Goal: Task Accomplishment & Management: Manage account settings

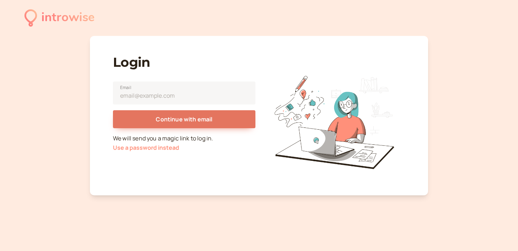
click at [145, 149] on button "Use a password instead" at bounding box center [146, 148] width 66 height 6
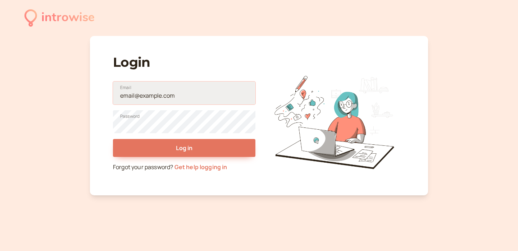
click at [145, 90] on input "Email" at bounding box center [184, 93] width 142 height 23
drag, startPoint x: 209, startPoint y: 92, endPoint x: 119, endPoint y: 92, distance: 89.5
click at [119, 92] on input "[EMAIL_ADDRESS][DOMAIN_NAME]" at bounding box center [184, 93] width 142 height 23
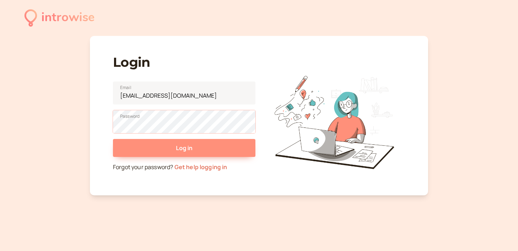
click at [113, 139] on button "Log in" at bounding box center [184, 148] width 142 height 18
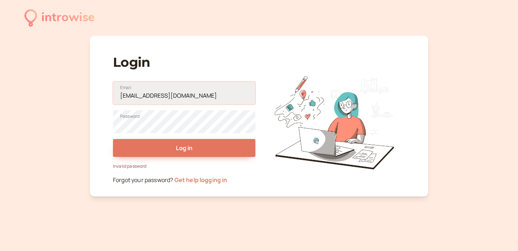
drag, startPoint x: 203, startPoint y: 95, endPoint x: 128, endPoint y: 91, distance: 74.9
click at [128, 92] on input "[EMAIL_ADDRESS][DOMAIN_NAME]" at bounding box center [184, 93] width 142 height 23
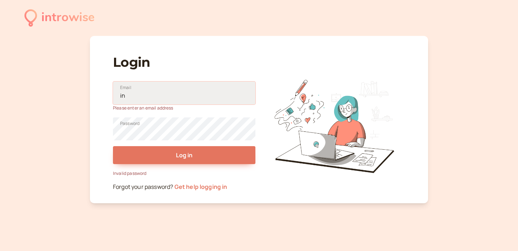
type input "i"
type input "[EMAIL_ADDRESS][DOMAIN_NAME]"
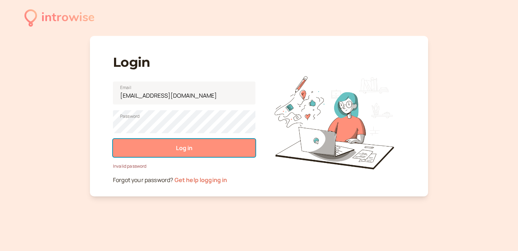
click at [168, 153] on button "Log in" at bounding box center [184, 148] width 142 height 18
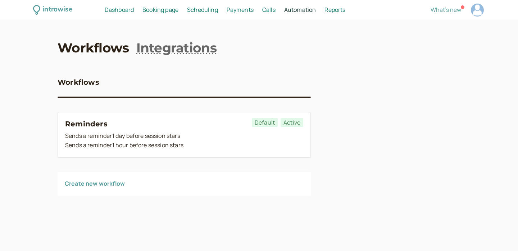
click at [121, 9] on span "Dashboard" at bounding box center [119, 10] width 29 height 8
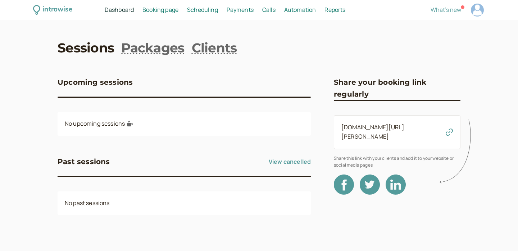
click at [162, 12] on span "Booking page" at bounding box center [160, 10] width 36 height 8
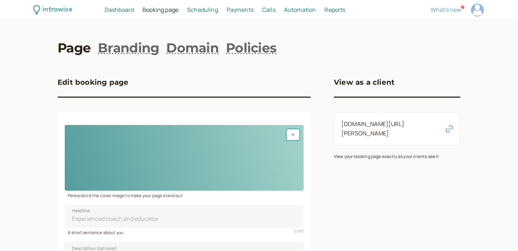
click at [238, 9] on span "Payments" at bounding box center [240, 10] width 27 height 8
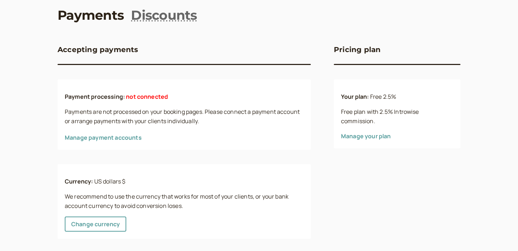
scroll to position [39, 0]
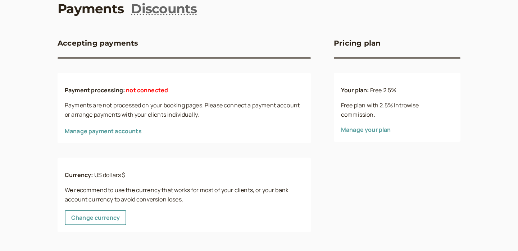
click at [119, 130] on link "Manage payment accounts" at bounding box center [103, 131] width 77 height 8
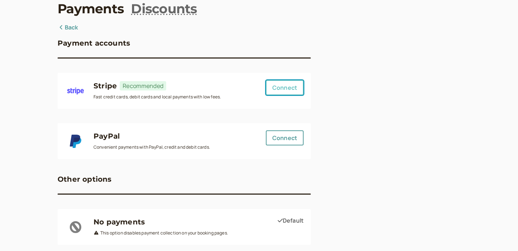
click at [279, 85] on button "Connect" at bounding box center [285, 87] width 38 height 15
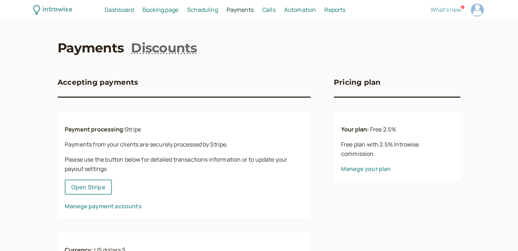
click at [201, 10] on span "Scheduling" at bounding box center [202, 10] width 31 height 8
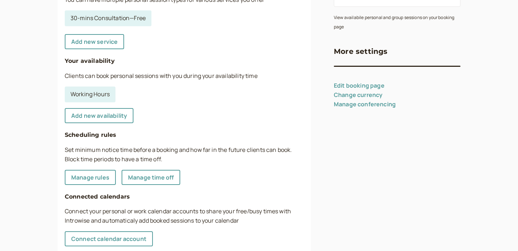
scroll to position [141, 0]
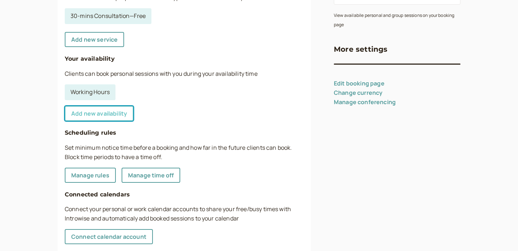
click at [111, 115] on link "Add new availability" at bounding box center [99, 113] width 69 height 15
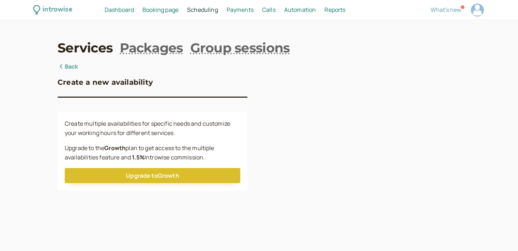
click at [65, 66] on link "Back" at bounding box center [68, 66] width 21 height 9
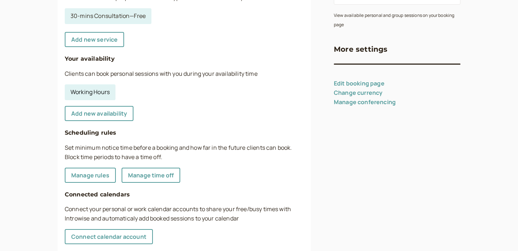
click at [102, 92] on link "Working Hours" at bounding box center [90, 92] width 51 height 16
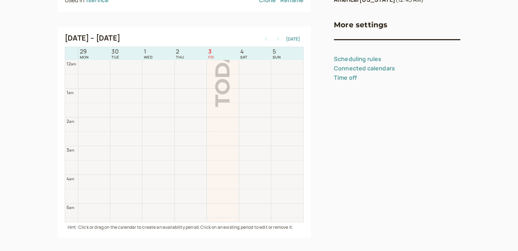
scroll to position [230, 0]
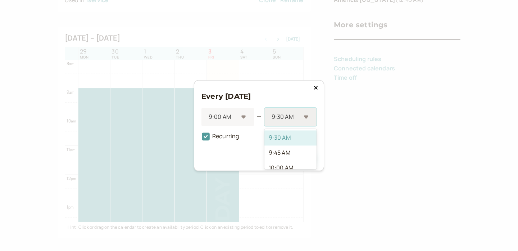
click at [308, 116] on div "9:30 AM" at bounding box center [290, 117] width 52 height 18
click at [288, 141] on div "5:00 PM" at bounding box center [290, 139] width 52 height 15
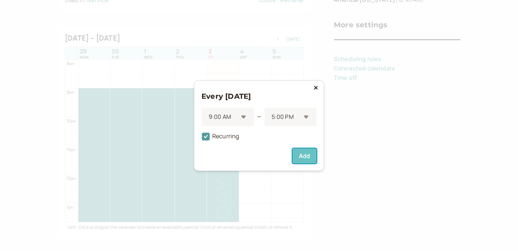
click at [305, 154] on button "Add" at bounding box center [304, 155] width 24 height 15
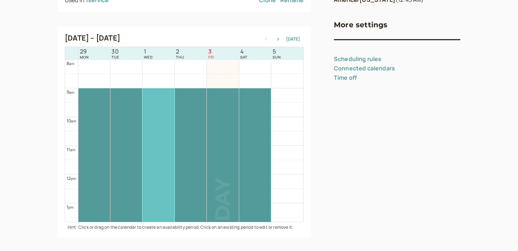
click at [146, 106] on div at bounding box center [158, 203] width 32 height 230
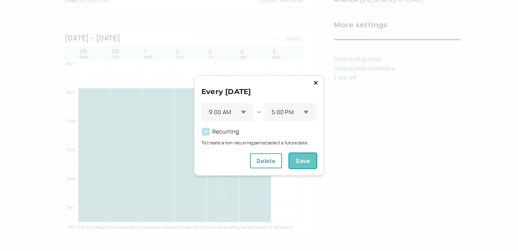
click at [305, 160] on button "Save" at bounding box center [302, 161] width 27 height 15
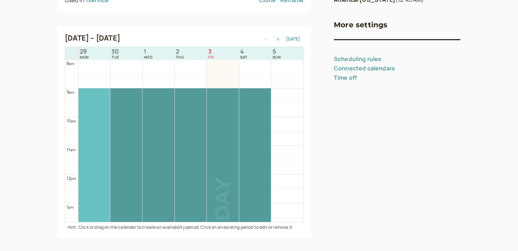
click at [97, 117] on div at bounding box center [94, 203] width 32 height 230
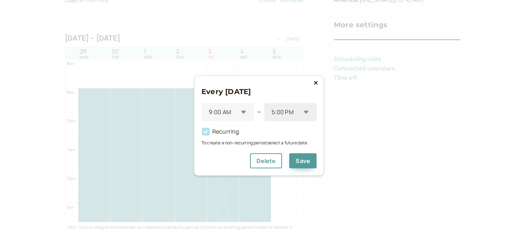
click at [306, 112] on div "5:00 PM" at bounding box center [290, 112] width 52 height 18
click at [288, 151] on div "7:00 PM" at bounding box center [290, 149] width 52 height 15
click at [303, 162] on button "Save" at bounding box center [302, 161] width 27 height 15
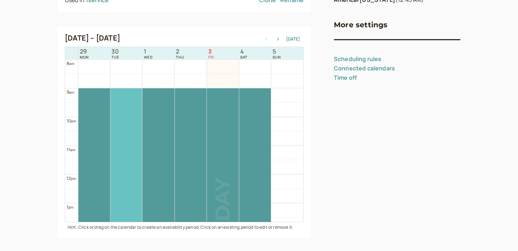
click at [113, 111] on div at bounding box center [126, 203] width 32 height 230
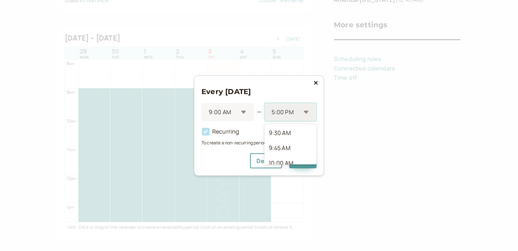
click at [301, 108] on div "5:00 PM" at bounding box center [290, 112] width 52 height 18
click at [288, 148] on div "7:00 PM" at bounding box center [290, 147] width 52 height 15
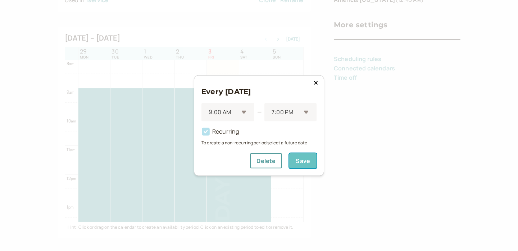
click at [303, 165] on button "Save" at bounding box center [302, 161] width 27 height 15
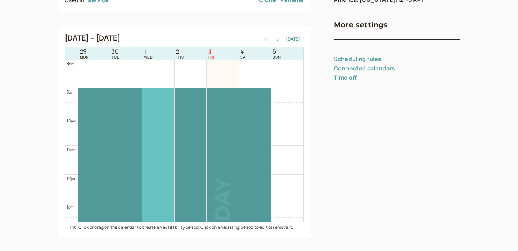
click at [153, 104] on div at bounding box center [158, 203] width 32 height 230
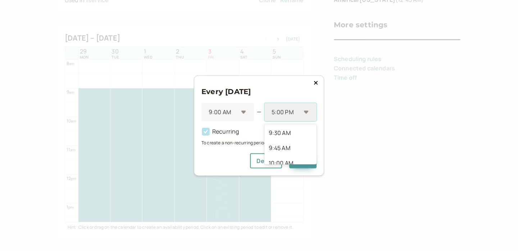
click at [298, 111] on div at bounding box center [286, 113] width 30 height 10
click at [289, 129] on div "7:00 PM" at bounding box center [290, 127] width 52 height 15
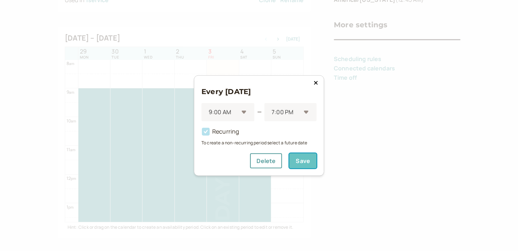
click at [308, 163] on button "Save" at bounding box center [302, 161] width 27 height 15
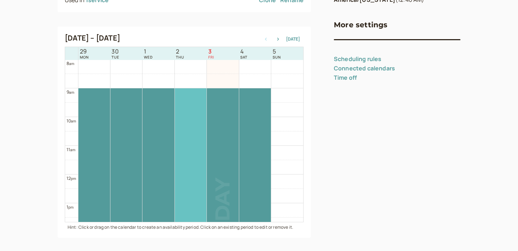
click at [198, 114] on div at bounding box center [191, 203] width 32 height 230
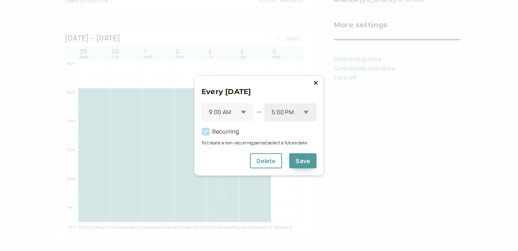
click at [295, 113] on div at bounding box center [286, 113] width 30 height 10
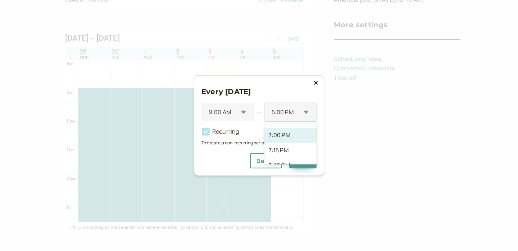
click at [287, 132] on div "7:00 PM" at bounding box center [290, 135] width 52 height 15
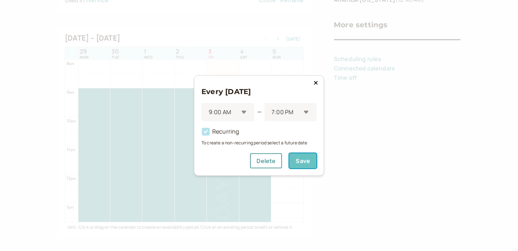
click at [302, 164] on button "Save" at bounding box center [302, 161] width 27 height 15
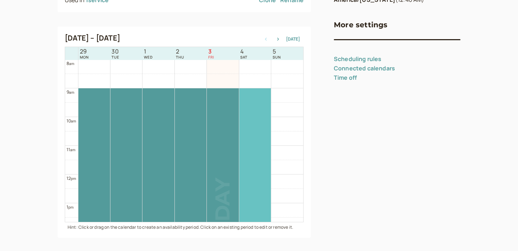
click at [260, 117] on div at bounding box center [255, 203] width 32 height 230
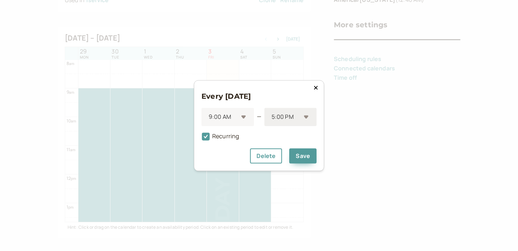
click at [303, 122] on div "5:00 PM" at bounding box center [290, 117] width 52 height 18
click at [291, 145] on div "7:00 PM" at bounding box center [290, 145] width 52 height 15
click at [300, 154] on button "Save" at bounding box center [302, 155] width 27 height 15
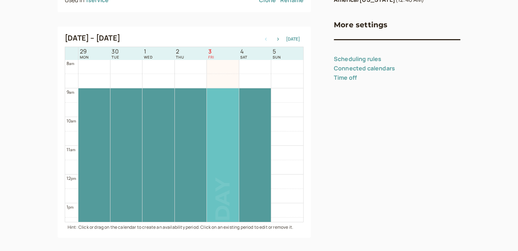
click at [209, 109] on div at bounding box center [223, 203] width 32 height 230
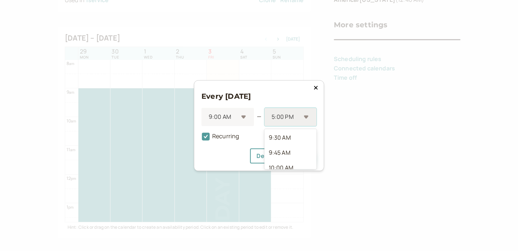
click at [289, 116] on div at bounding box center [286, 117] width 30 height 10
click at [283, 145] on div "7:00 PM" at bounding box center [290, 143] width 52 height 15
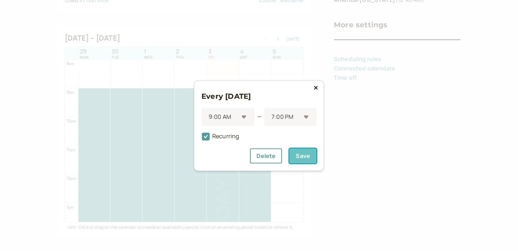
click at [306, 153] on button "Save" at bounding box center [302, 155] width 27 height 15
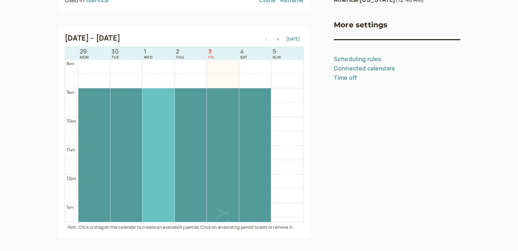
click at [161, 125] on div at bounding box center [158, 231] width 32 height 287
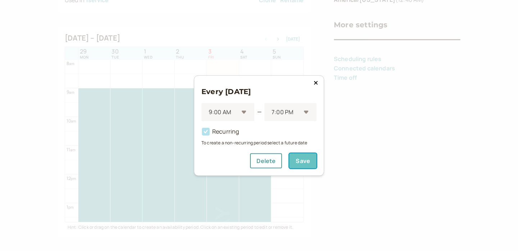
click at [306, 165] on button "Save" at bounding box center [302, 161] width 27 height 15
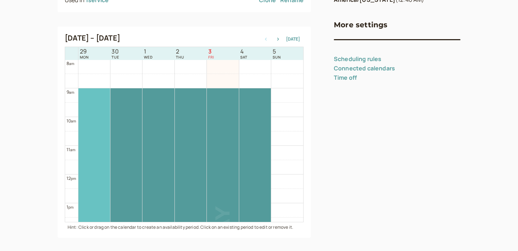
click at [95, 139] on div at bounding box center [94, 231] width 32 height 287
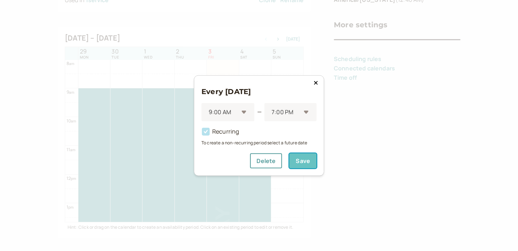
click at [310, 161] on button "Save" at bounding box center [302, 161] width 27 height 15
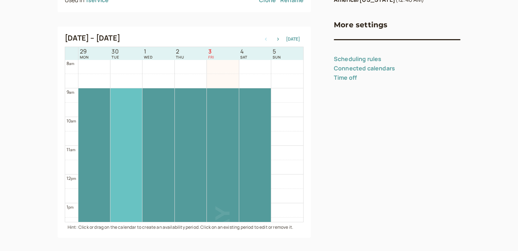
click at [120, 133] on div at bounding box center [126, 231] width 32 height 287
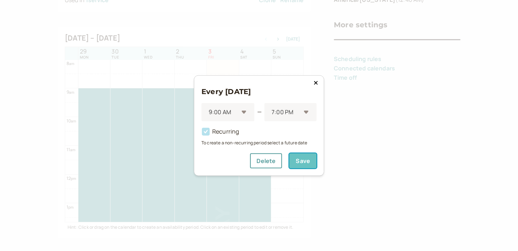
click at [300, 160] on button "Save" at bounding box center [302, 161] width 27 height 15
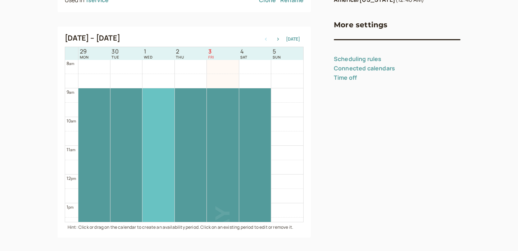
click at [168, 137] on div at bounding box center [158, 231] width 32 height 287
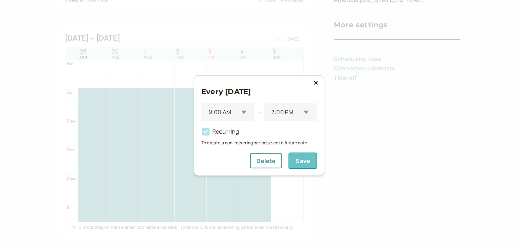
click at [305, 163] on button "Save" at bounding box center [302, 161] width 27 height 15
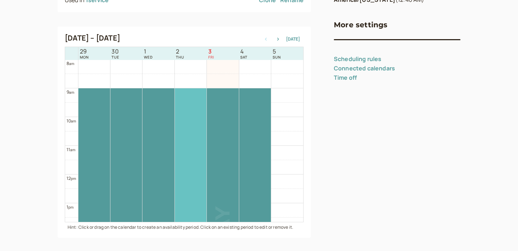
click at [187, 142] on div at bounding box center [191, 231] width 32 height 287
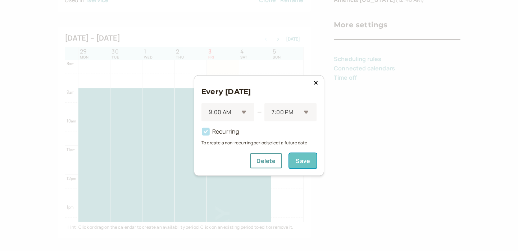
click at [305, 165] on button "Save" at bounding box center [302, 161] width 27 height 15
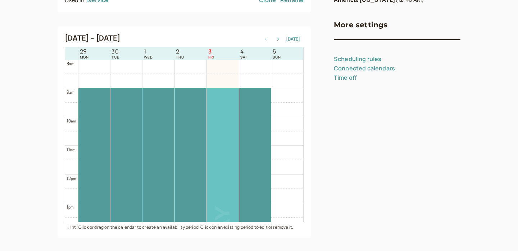
click at [223, 134] on div at bounding box center [223, 231] width 32 height 287
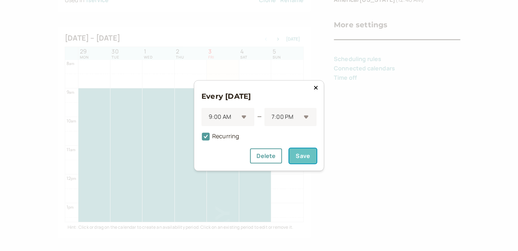
click at [298, 156] on button "Save" at bounding box center [302, 155] width 27 height 15
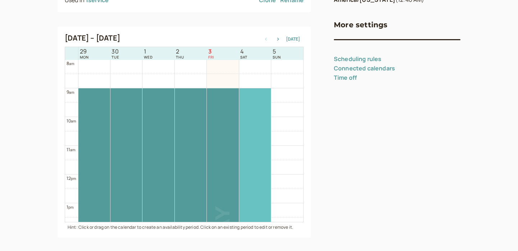
click at [256, 135] on div at bounding box center [255, 231] width 32 height 287
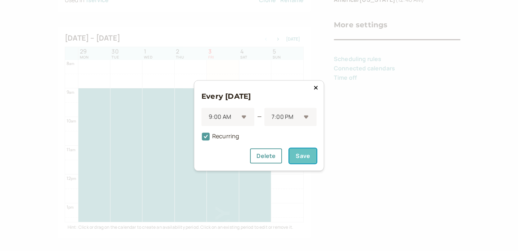
click at [307, 159] on button "Save" at bounding box center [302, 155] width 27 height 15
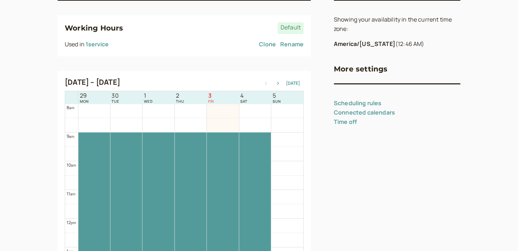
scroll to position [96, 0]
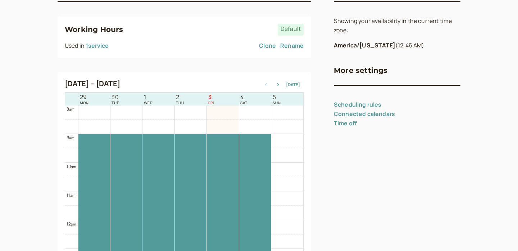
click at [356, 116] on link "Connected calendars" at bounding box center [364, 114] width 61 height 8
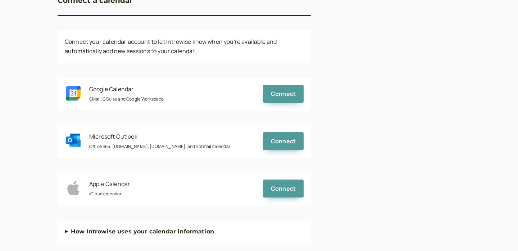
scroll to position [94, 0]
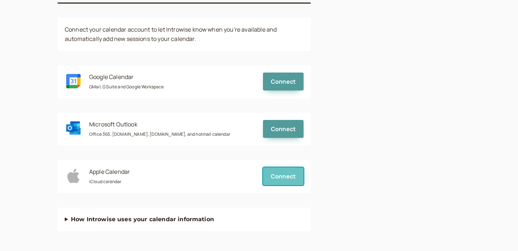
click at [283, 175] on link "Connect" at bounding box center [283, 177] width 41 height 18
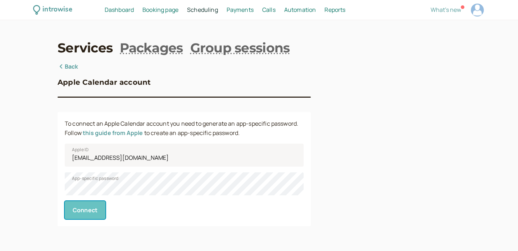
click at [95, 211] on span "Connect" at bounding box center [85, 210] width 25 height 8
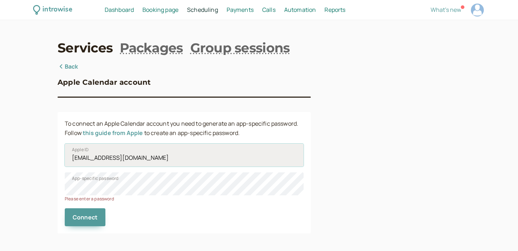
click at [186, 163] on input "[EMAIL_ADDRESS][DOMAIN_NAME]" at bounding box center [184, 155] width 239 height 23
click at [65, 209] on button "Connect" at bounding box center [85, 218] width 41 height 18
click at [109, 131] on link "this guide from Apple" at bounding box center [113, 133] width 60 height 8
click at [131, 136] on link "this guide from Apple" at bounding box center [113, 133] width 60 height 8
